Goal: Information Seeking & Learning: Learn about a topic

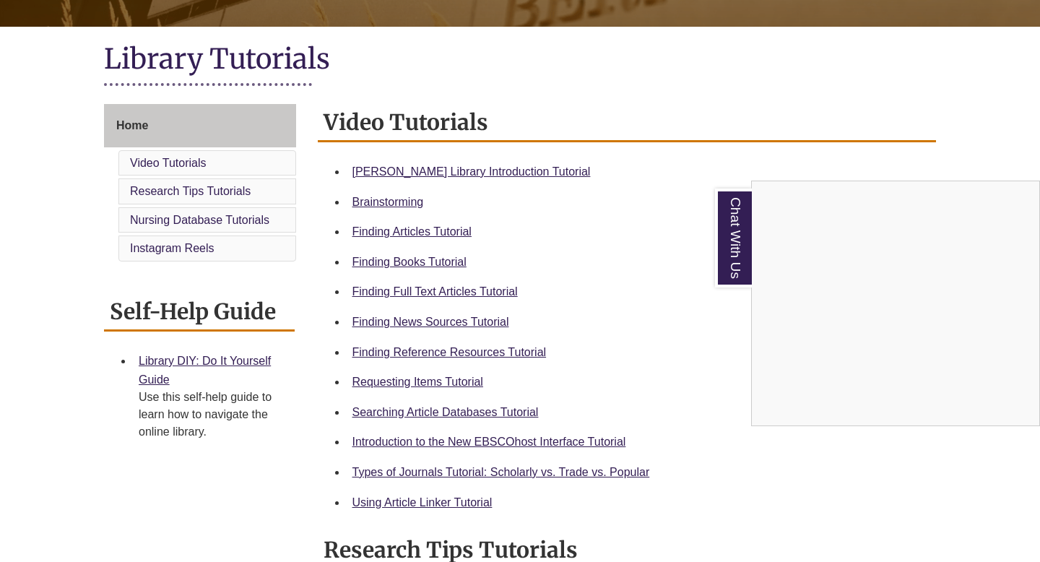
scroll to position [293, 0]
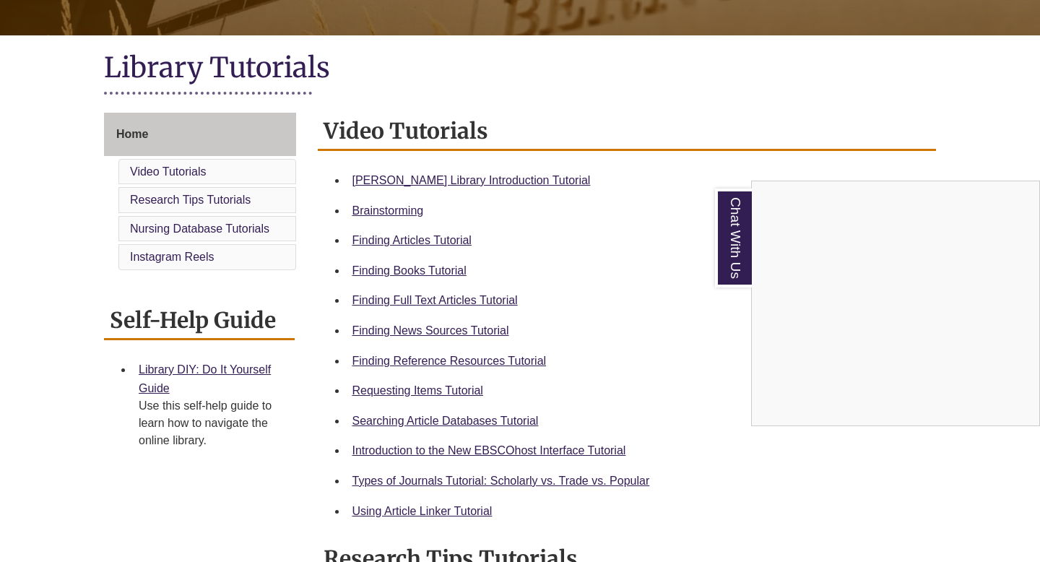
click at [443, 181] on div "Chat With Us" at bounding box center [520, 281] width 1040 height 562
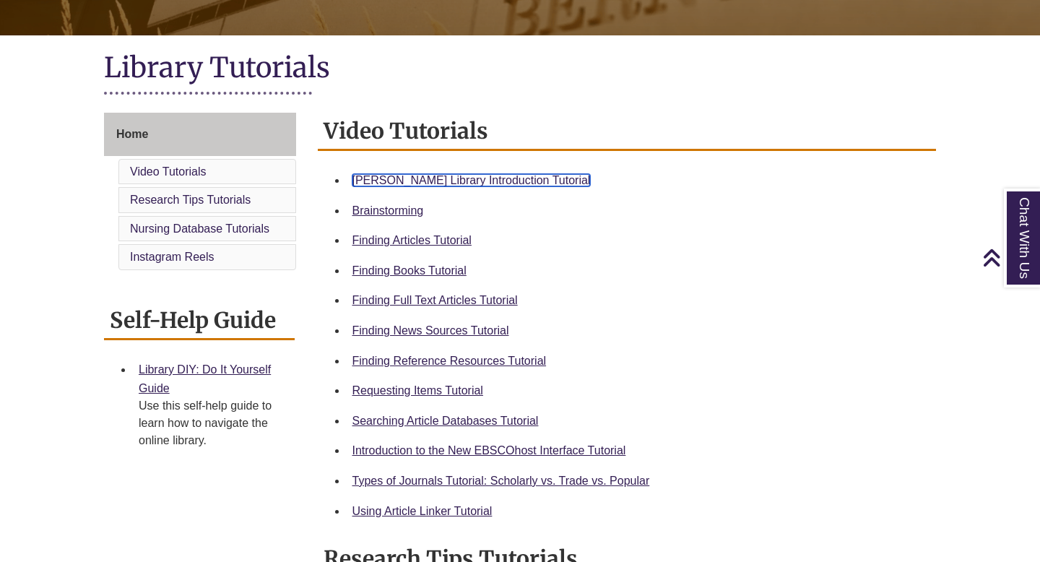
click at [481, 179] on link "Berntsen Library Introduction Tutorial" at bounding box center [472, 180] width 238 height 12
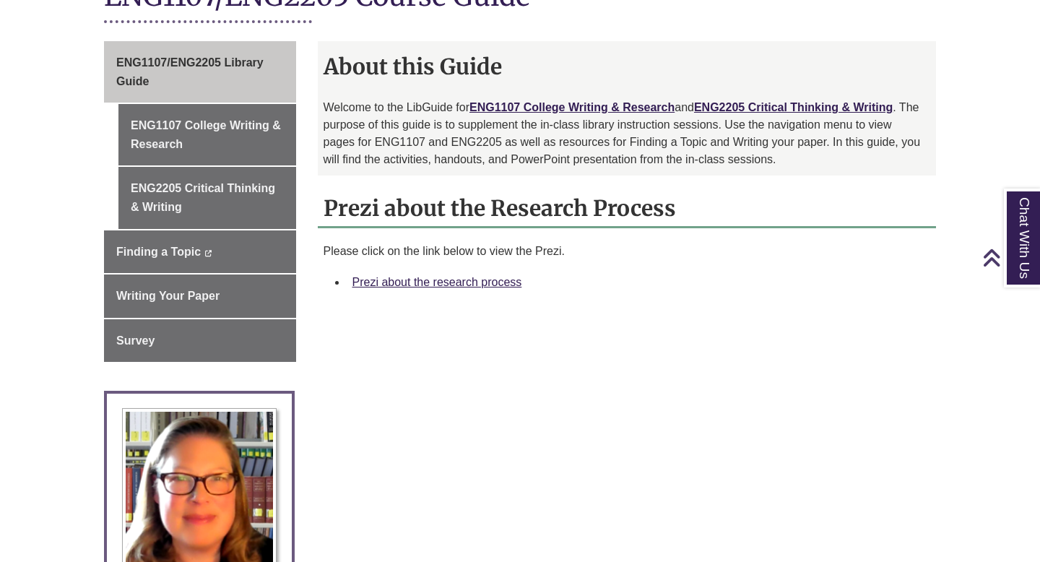
scroll to position [374, 0]
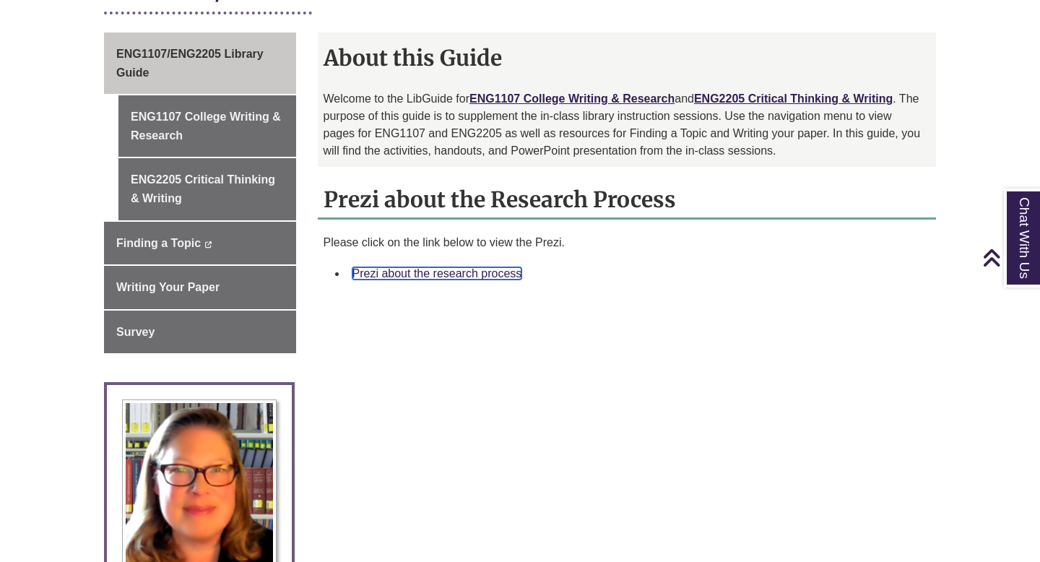
click at [437, 272] on link "Prezi about the research process" at bounding box center [438, 273] width 170 height 12
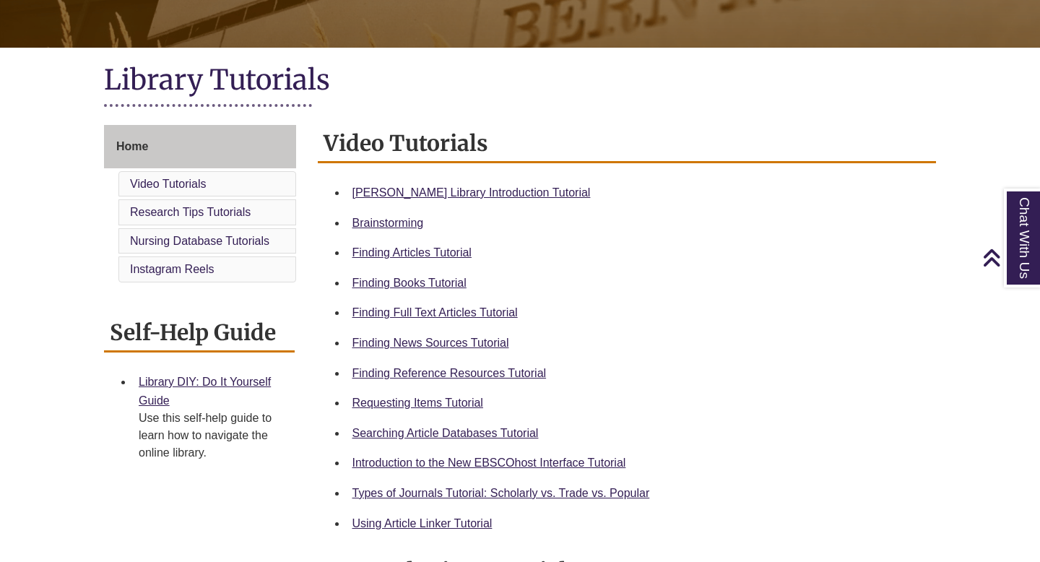
scroll to position [282, 0]
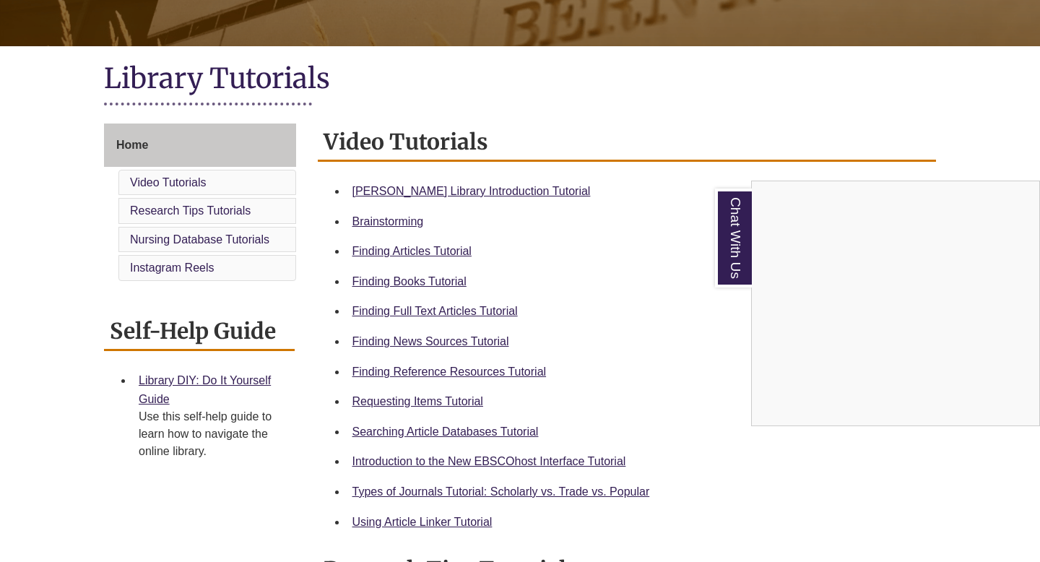
click at [400, 370] on div "Chat With Us" at bounding box center [520, 281] width 1040 height 562
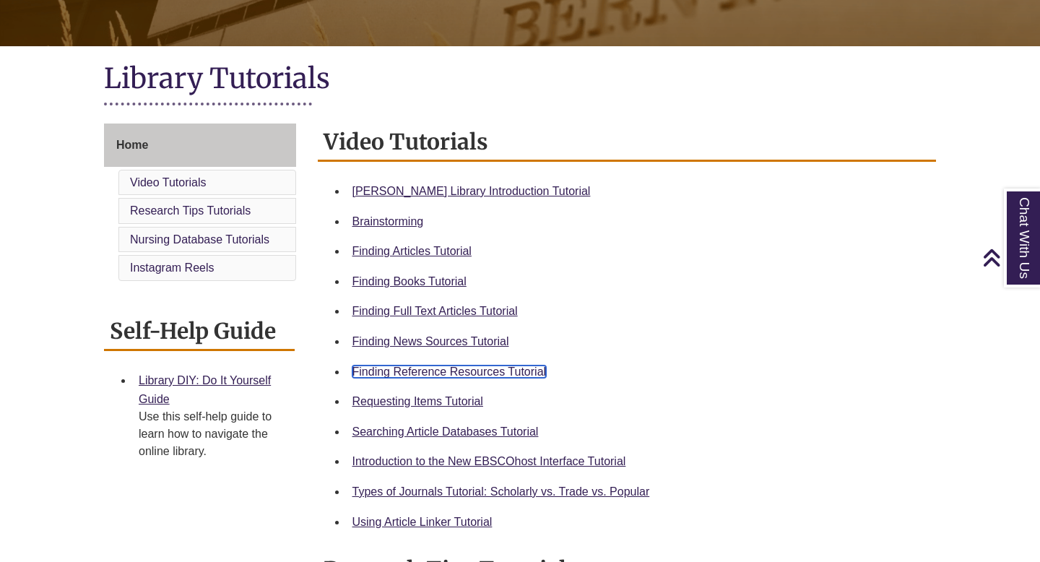
click at [517, 371] on link "Finding Reference Resources Tutorial" at bounding box center [450, 372] width 194 height 12
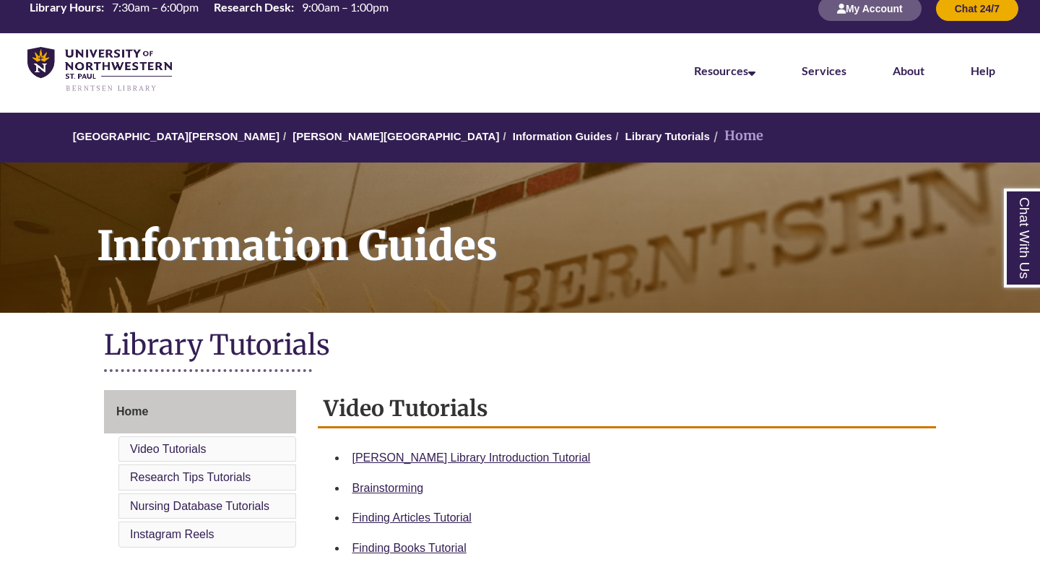
scroll to position [17, 0]
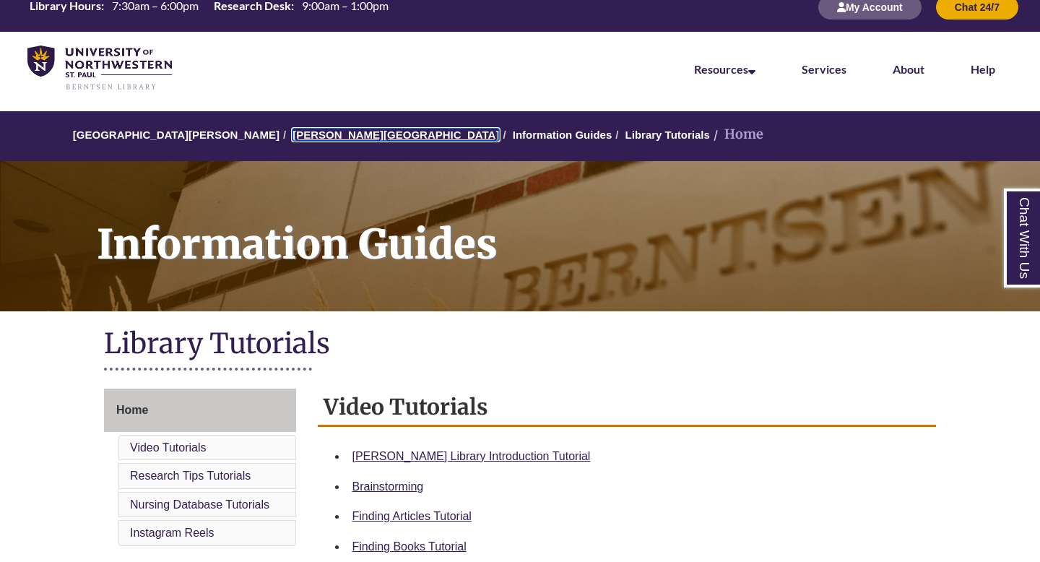
click at [301, 134] on link "[PERSON_NAME][GEOGRAPHIC_DATA]" at bounding box center [396, 135] width 207 height 12
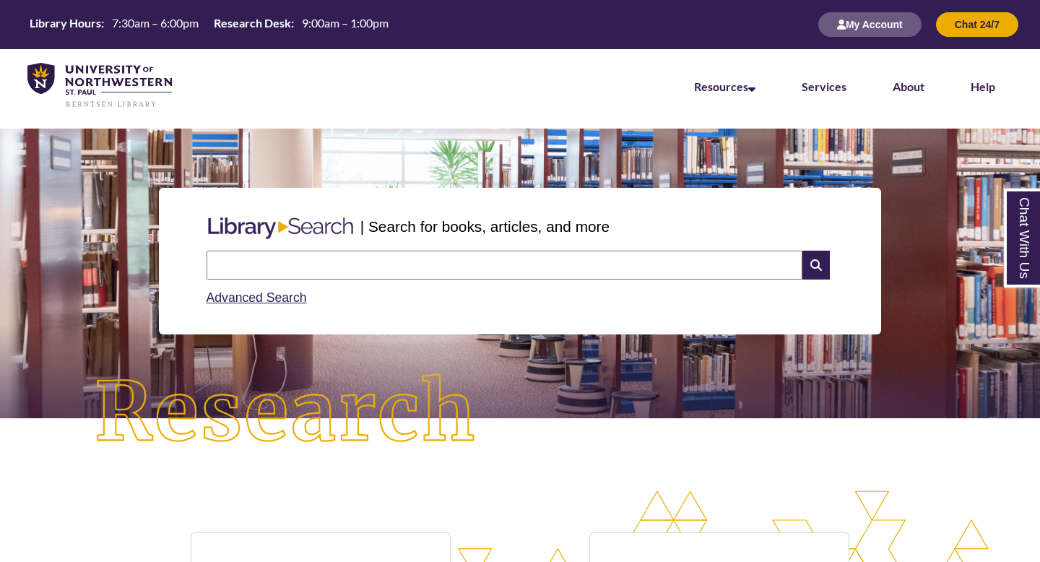
click at [353, 264] on input "text" at bounding box center [505, 265] width 596 height 29
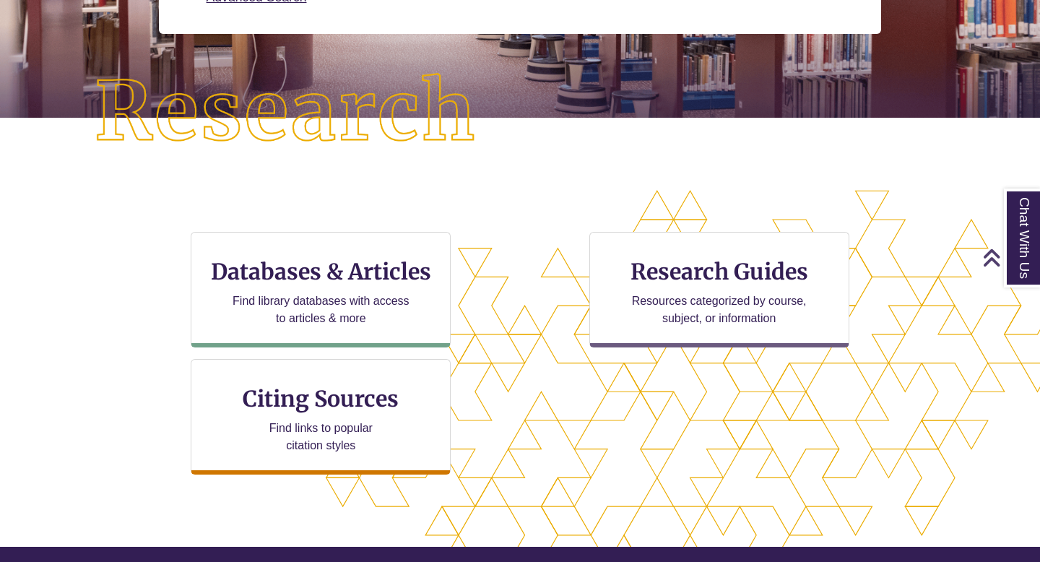
scroll to position [301, 0]
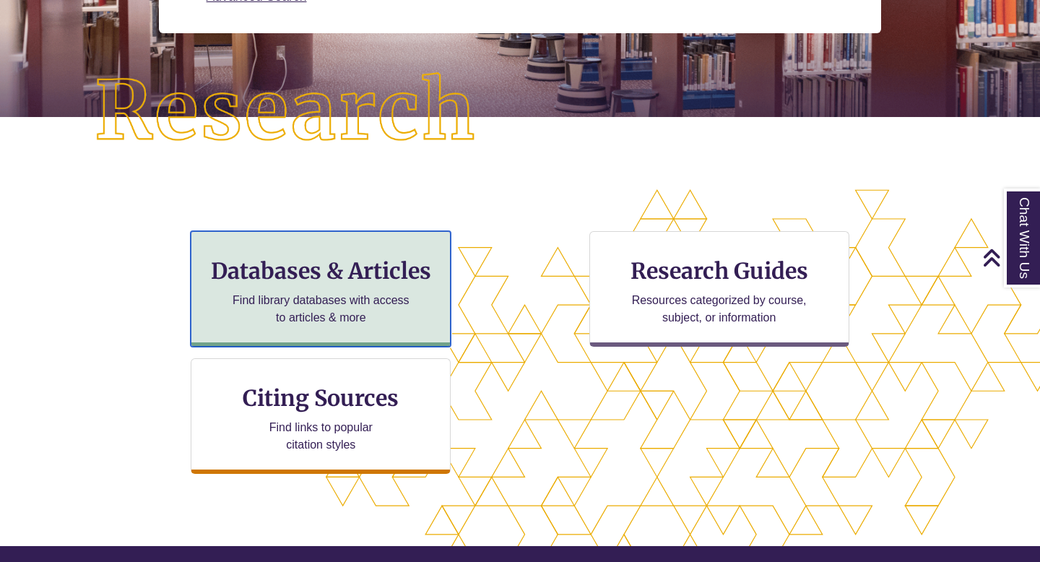
click at [345, 267] on h3 "Databases & Articles" at bounding box center [321, 270] width 236 height 27
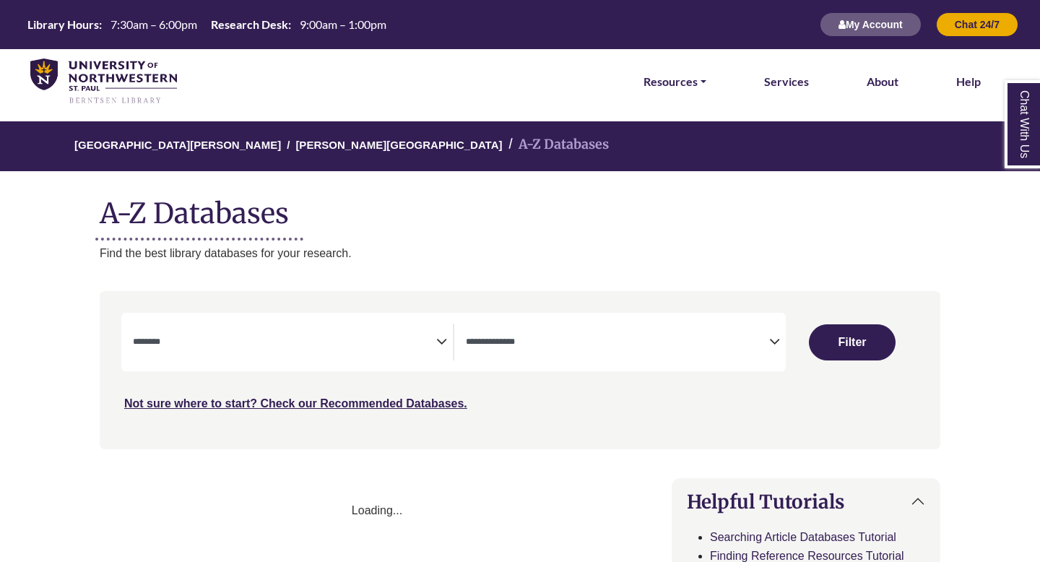
select select "Database Subject Filter"
select select "Database Types Filter"
select select "Database Subject Filter"
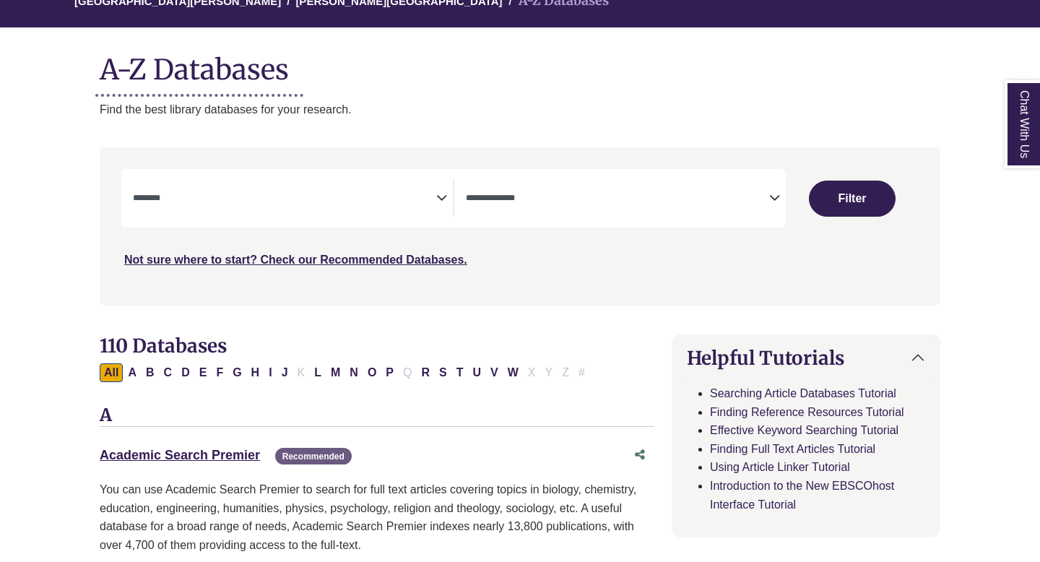
scroll to position [147, 0]
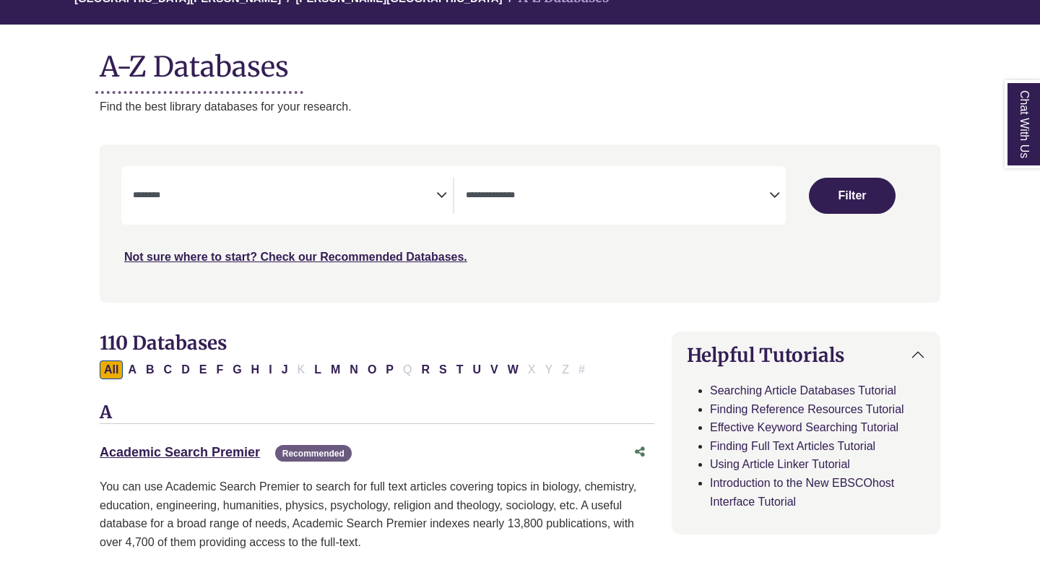
click at [748, 199] on textarea "Search" at bounding box center [617, 197] width 303 height 12
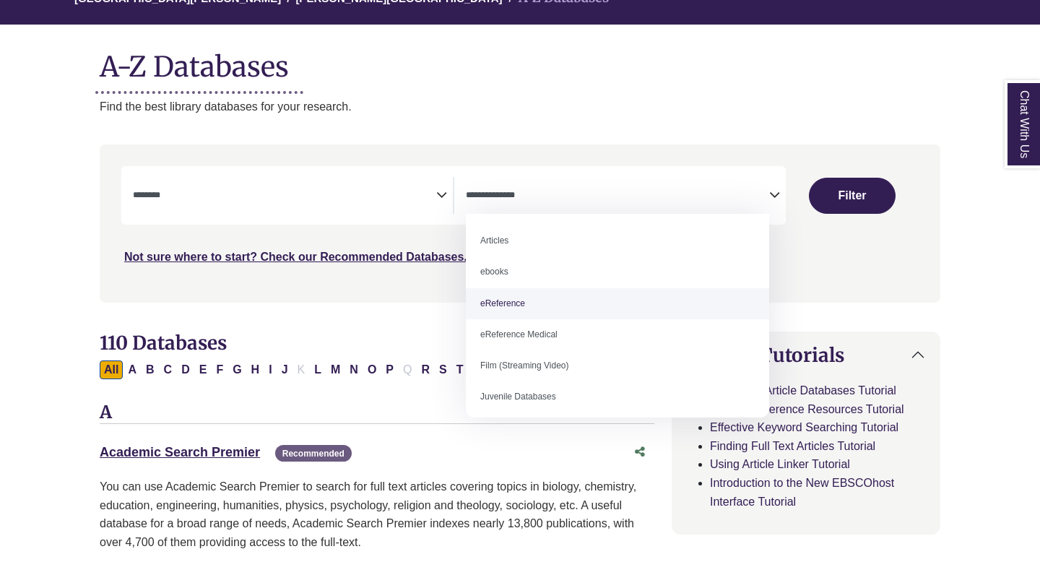
select select "*****"
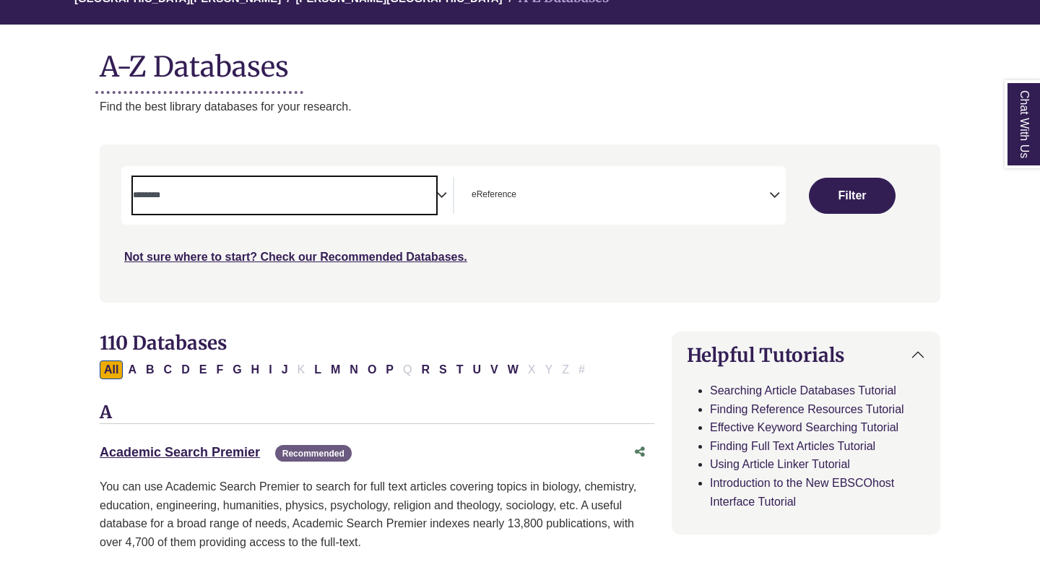
click at [431, 190] on span "Search filters" at bounding box center [284, 193] width 303 height 12
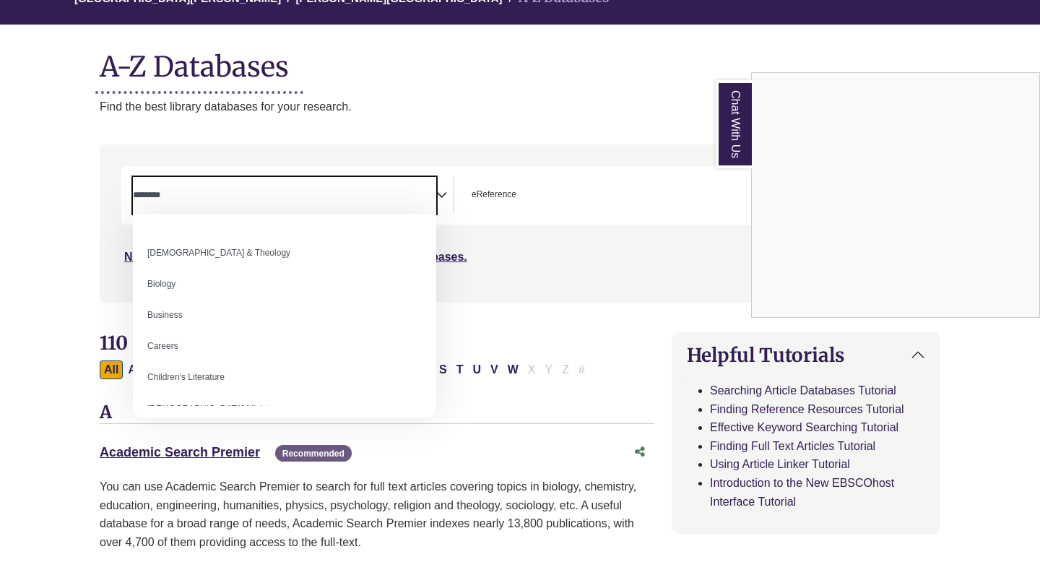
scroll to position [0, 0]
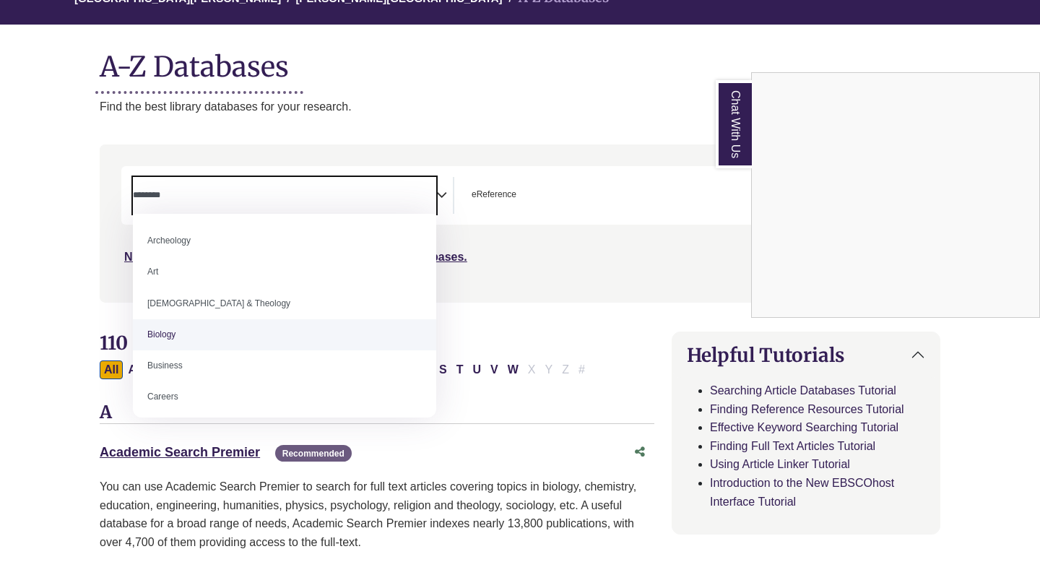
click at [498, 318] on div "Chat With Us" at bounding box center [520, 281] width 1040 height 562
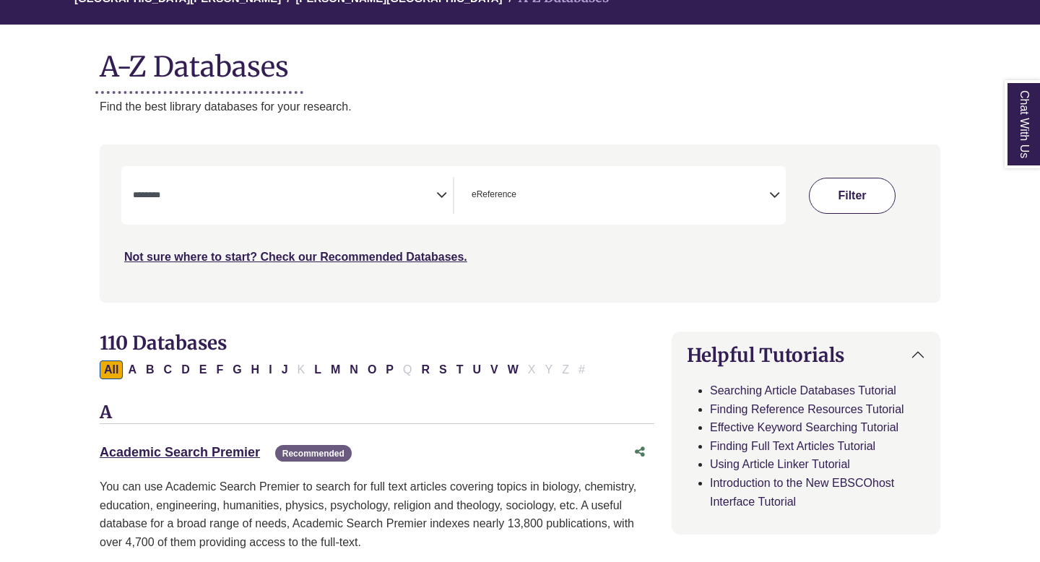
click at [850, 209] on button "Filter" at bounding box center [852, 196] width 87 height 36
select select "Database Subject Filter"
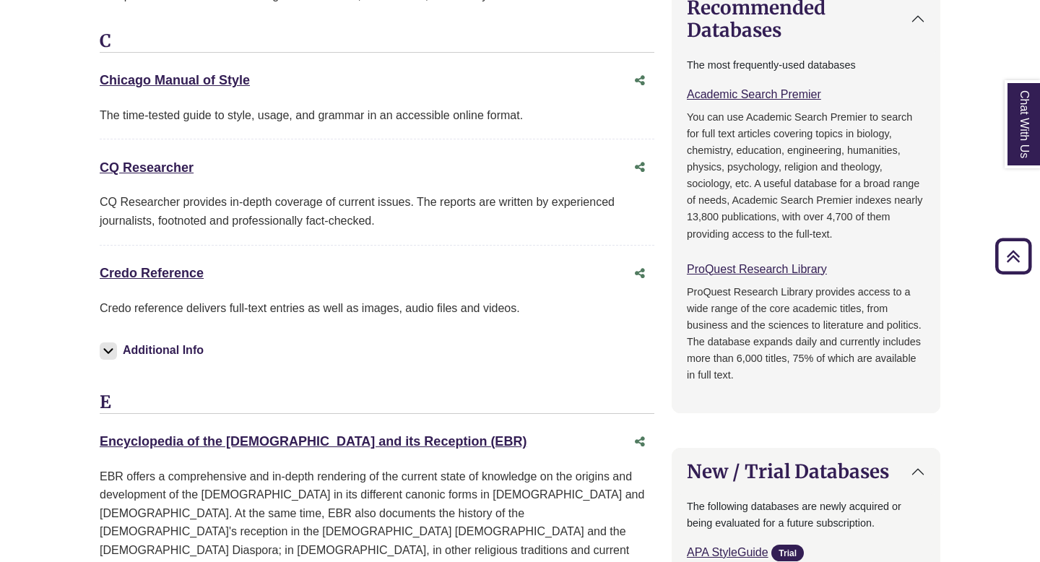
scroll to position [754, 0]
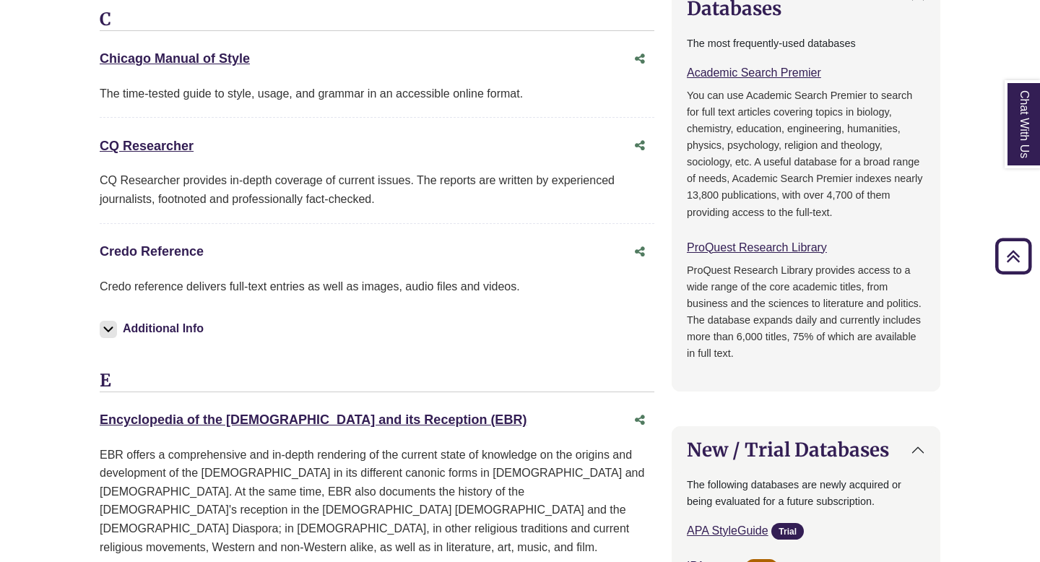
click at [178, 254] on link "Credo Reference This link opens in a new window" at bounding box center [152, 251] width 104 height 14
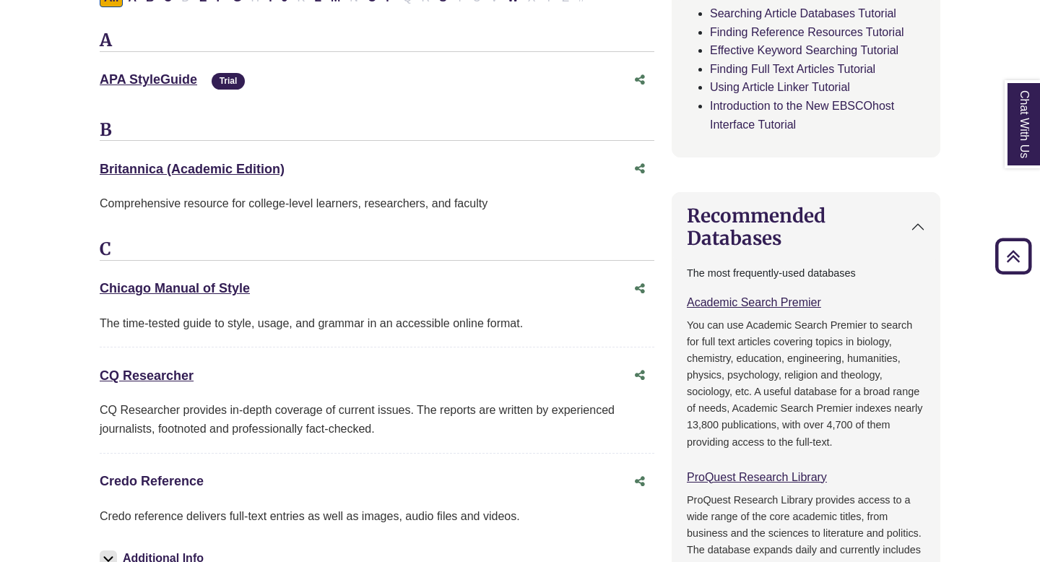
scroll to position [0, 0]
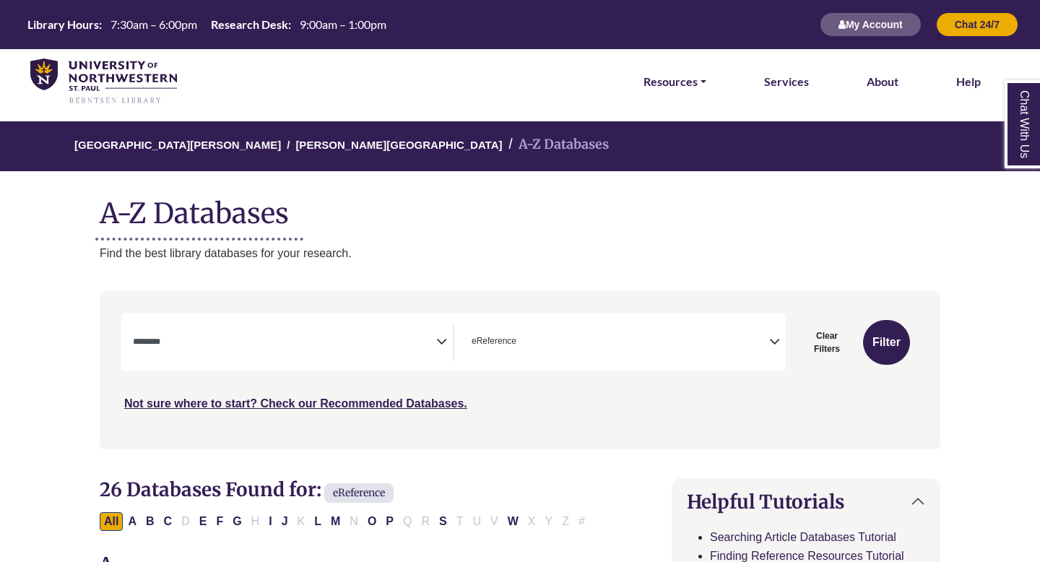
click at [440, 342] on icon "Search filters" at bounding box center [441, 340] width 11 height 22
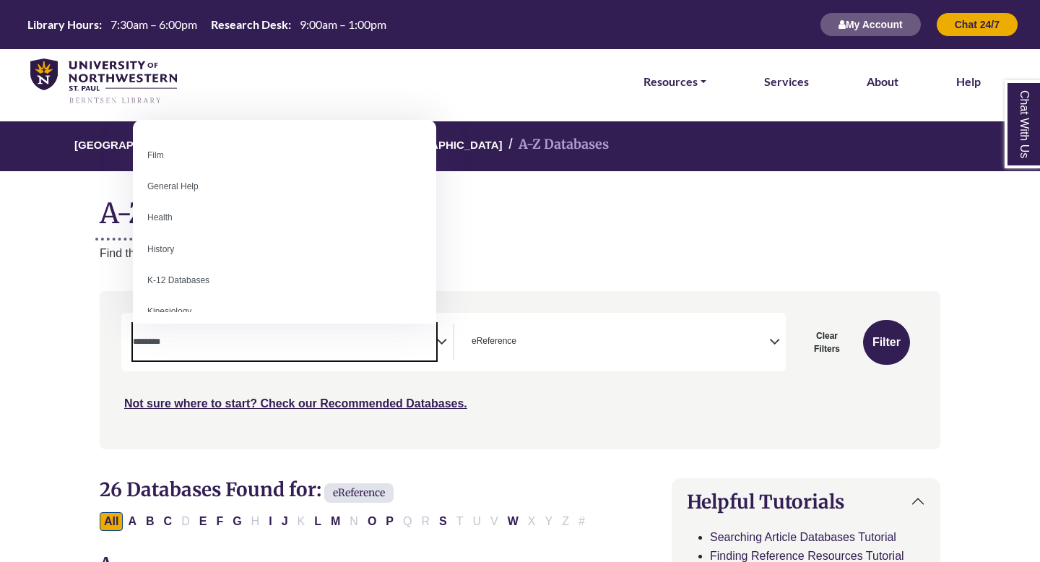
scroll to position [598, 0]
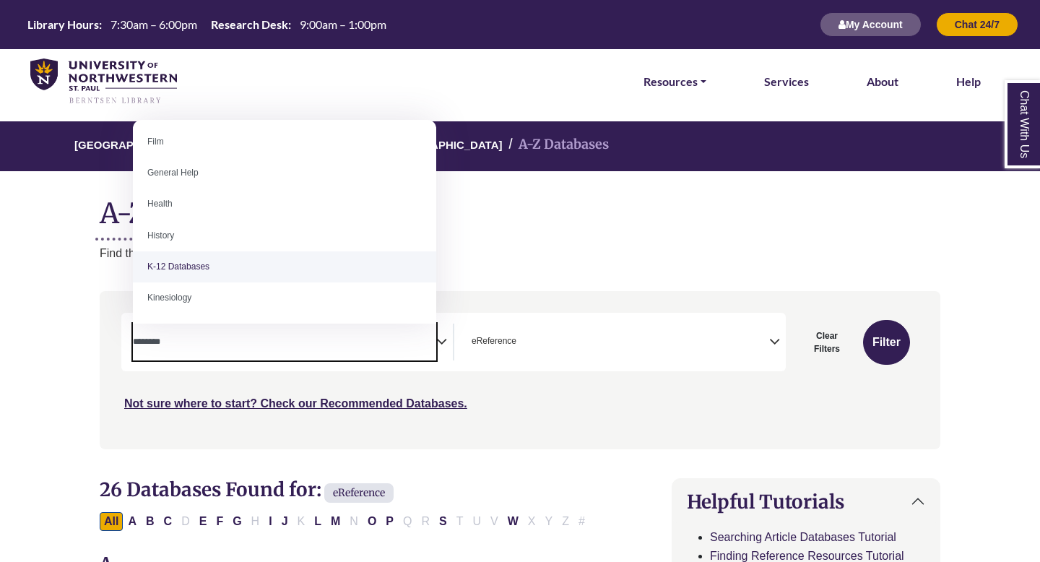
click at [561, 427] on div "Search filters" at bounding box center [520, 370] width 824 height 146
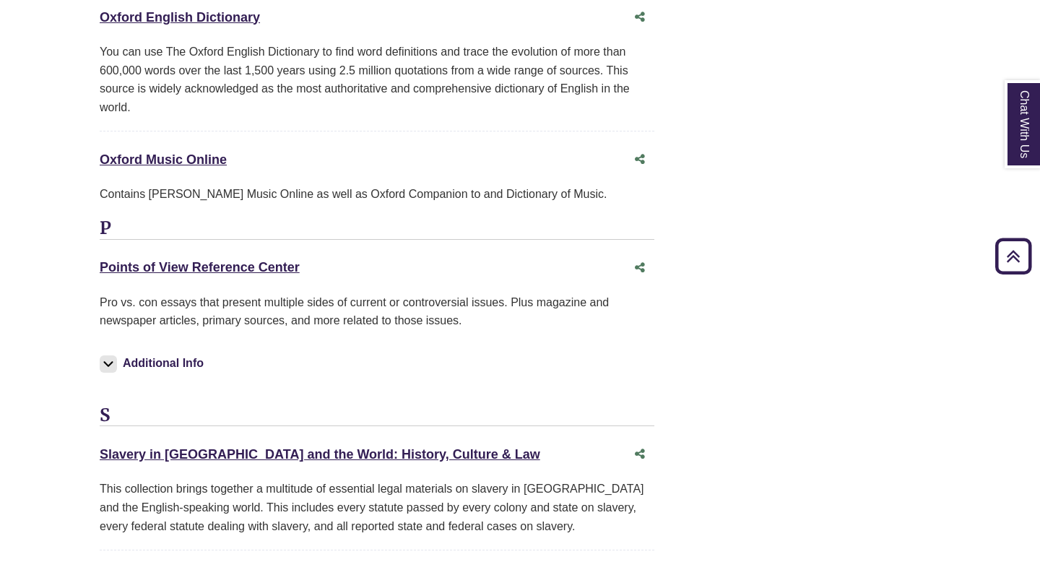
scroll to position [2810, 0]
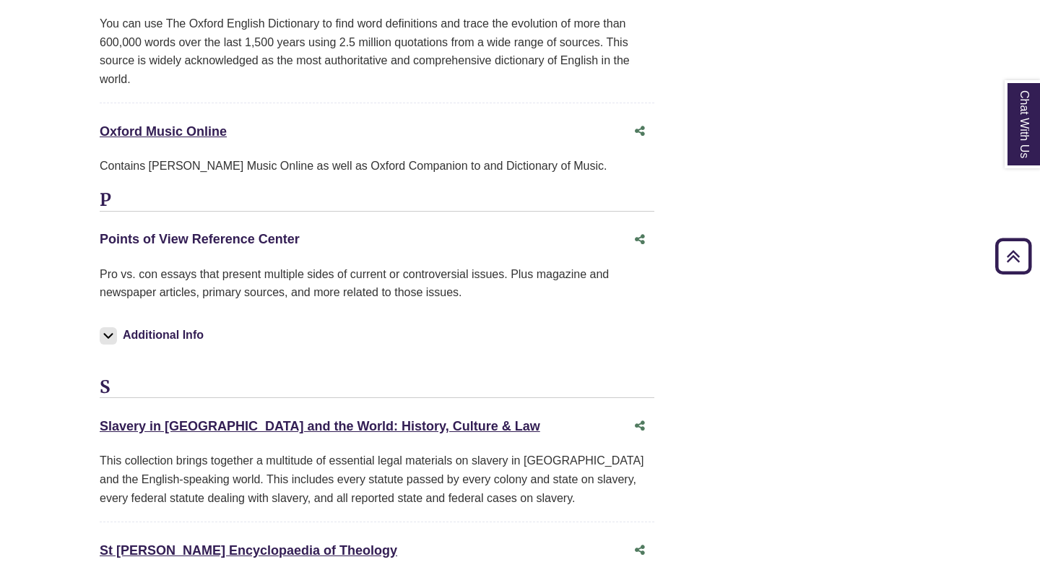
click at [262, 232] on link "Points of View Reference Center This link opens in a new window" at bounding box center [200, 239] width 200 height 14
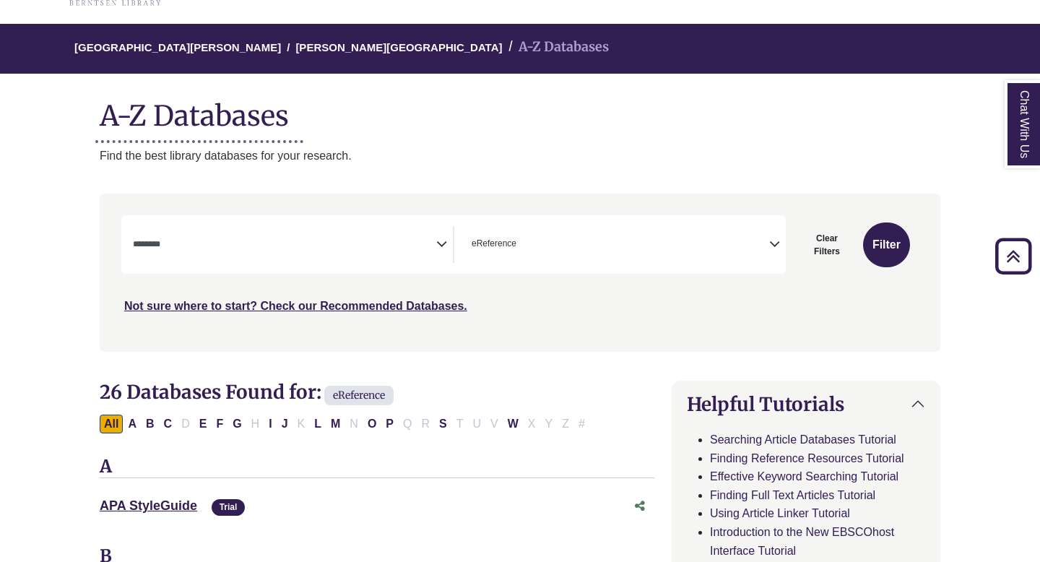
scroll to position [0, 0]
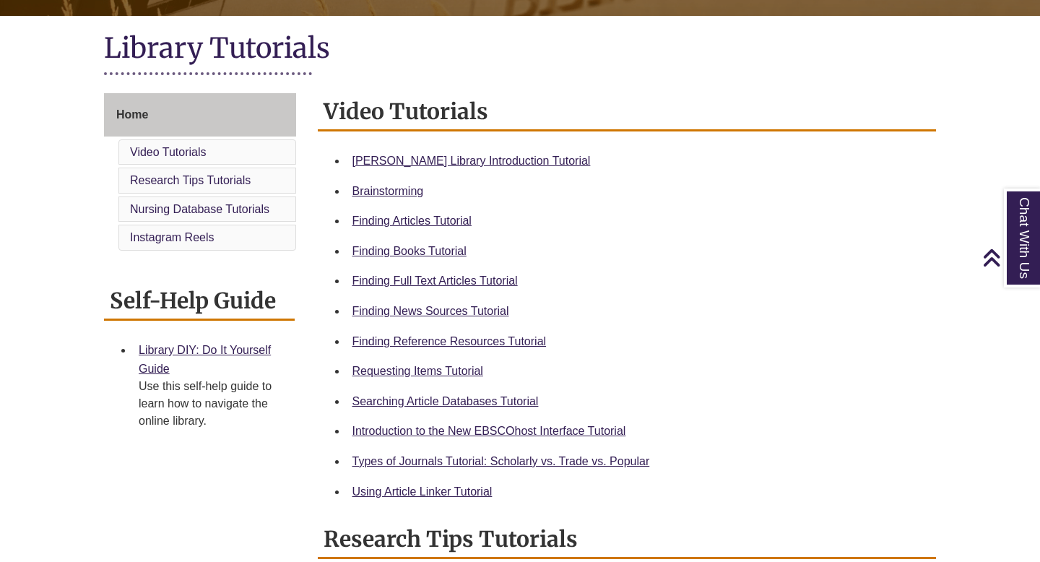
scroll to position [312, 0]
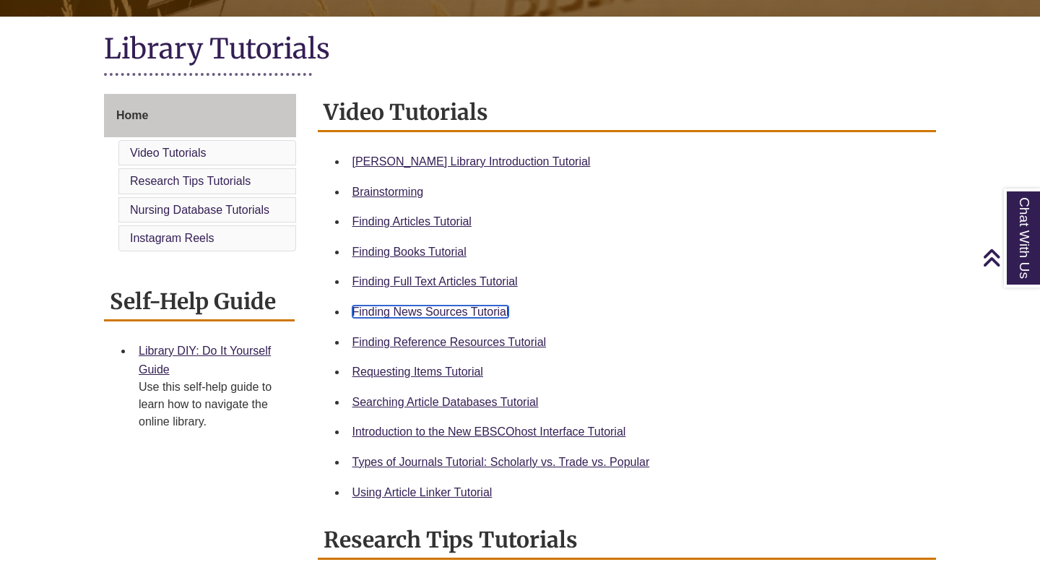
click at [457, 313] on link "Finding News Sources Tutorial" at bounding box center [431, 312] width 157 height 12
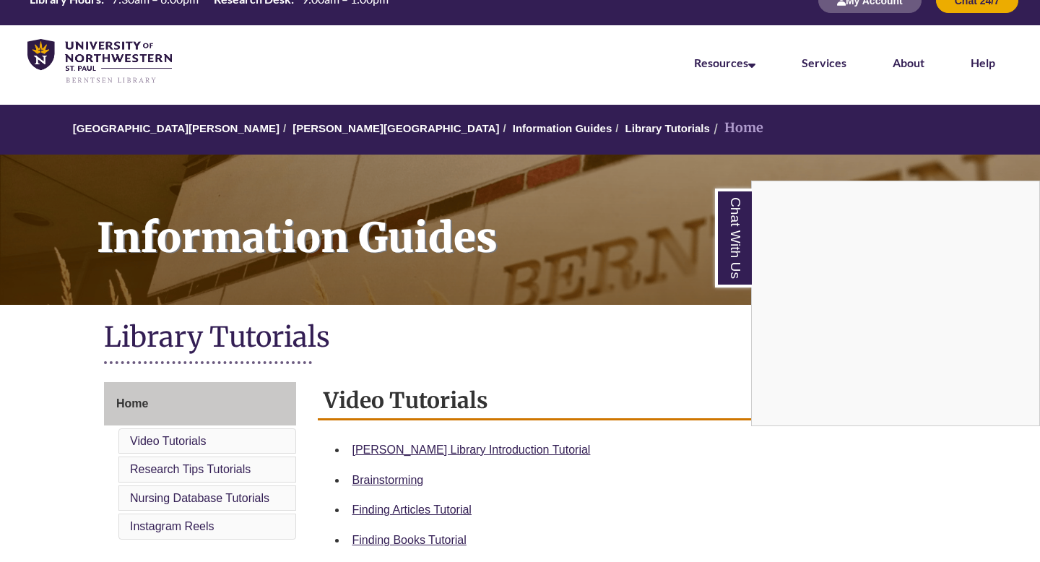
scroll to position [5, 0]
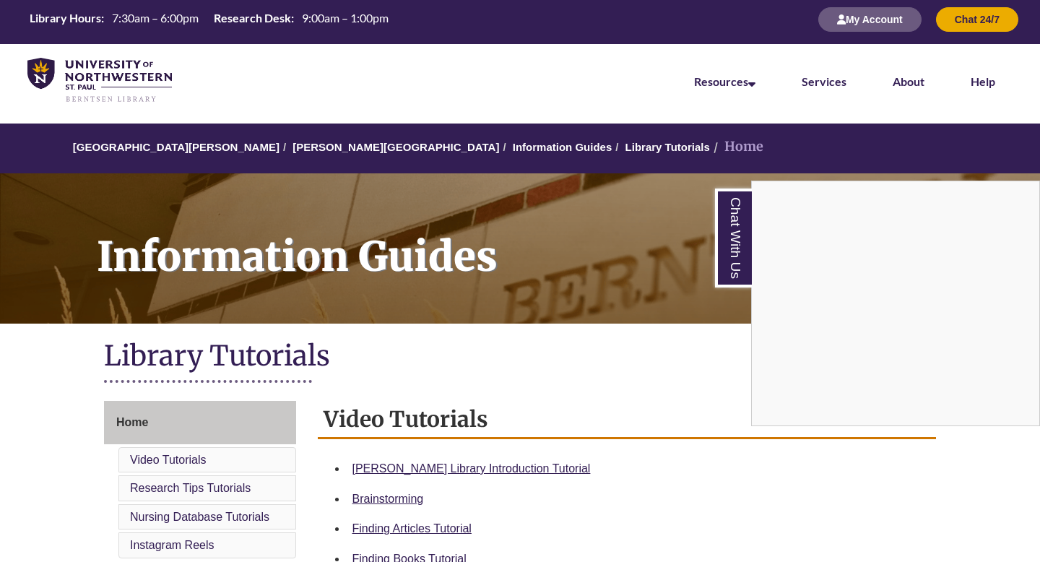
click at [305, 147] on div "Chat With Us" at bounding box center [520, 281] width 1040 height 562
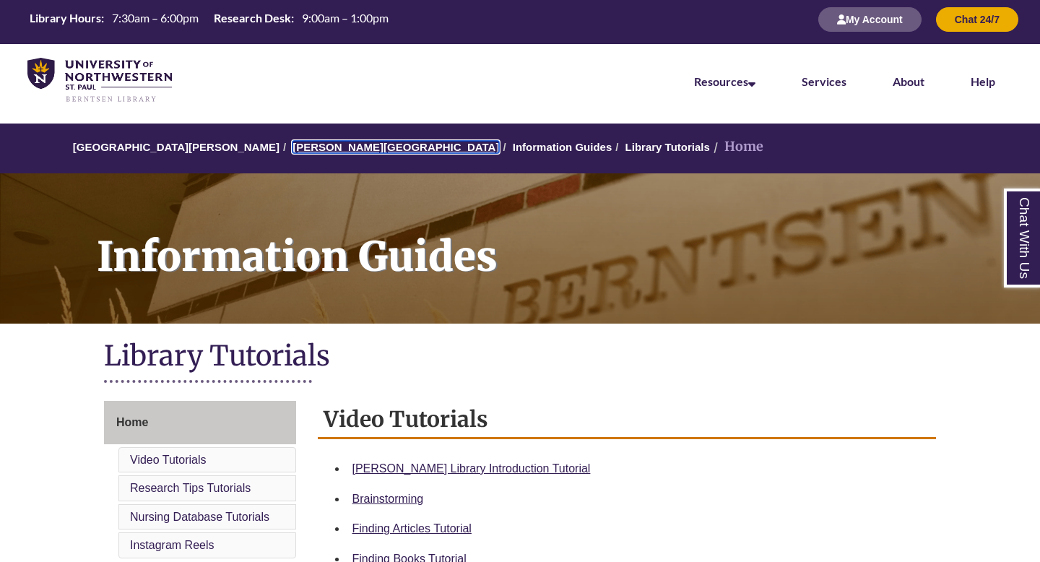
click at [305, 147] on link "[PERSON_NAME][GEOGRAPHIC_DATA]" at bounding box center [396, 147] width 207 height 12
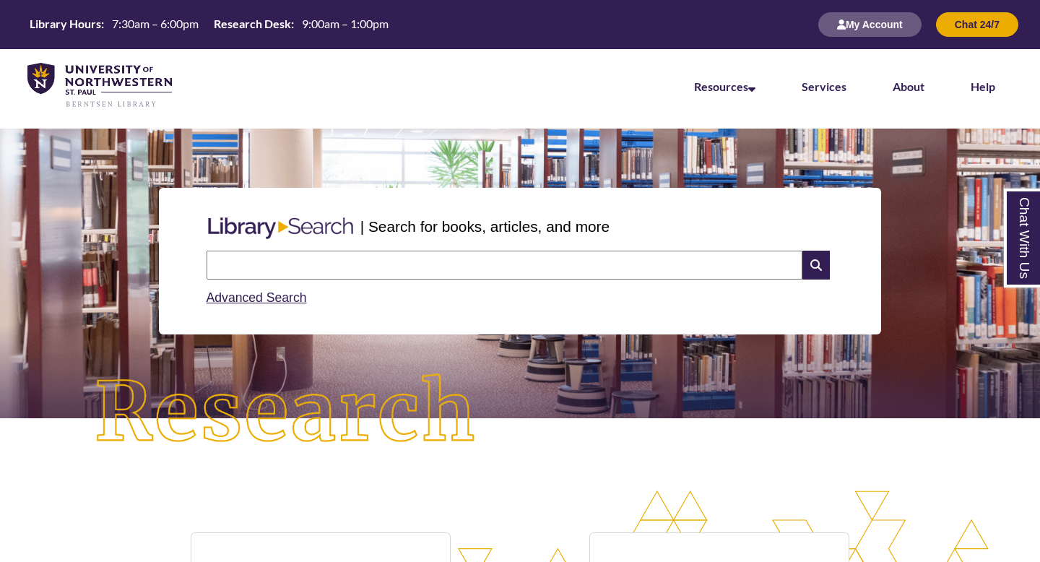
click at [411, 256] on input "text" at bounding box center [505, 265] width 596 height 29
type input "*********"
